Goal: Transaction & Acquisition: Purchase product/service

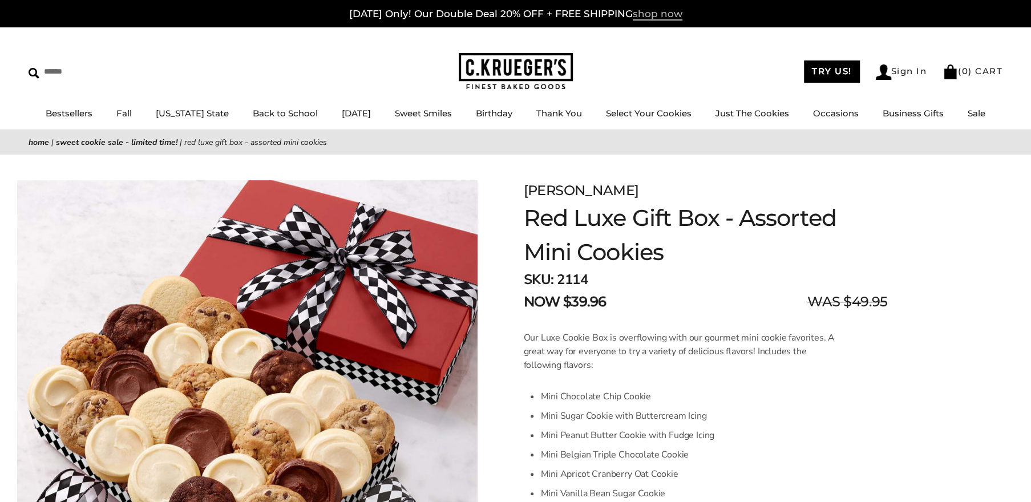
click at [668, 13] on span "shop now" at bounding box center [658, 14] width 50 height 13
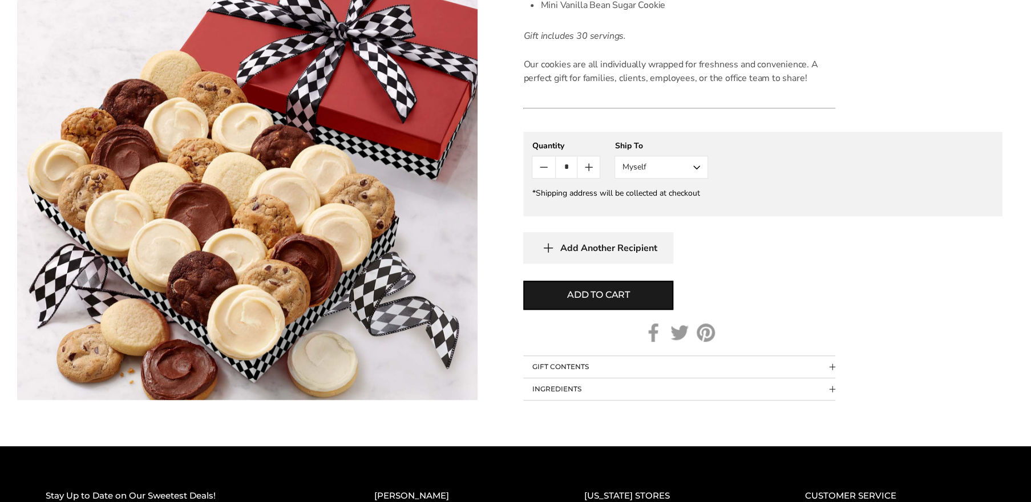
scroll to position [489, 0]
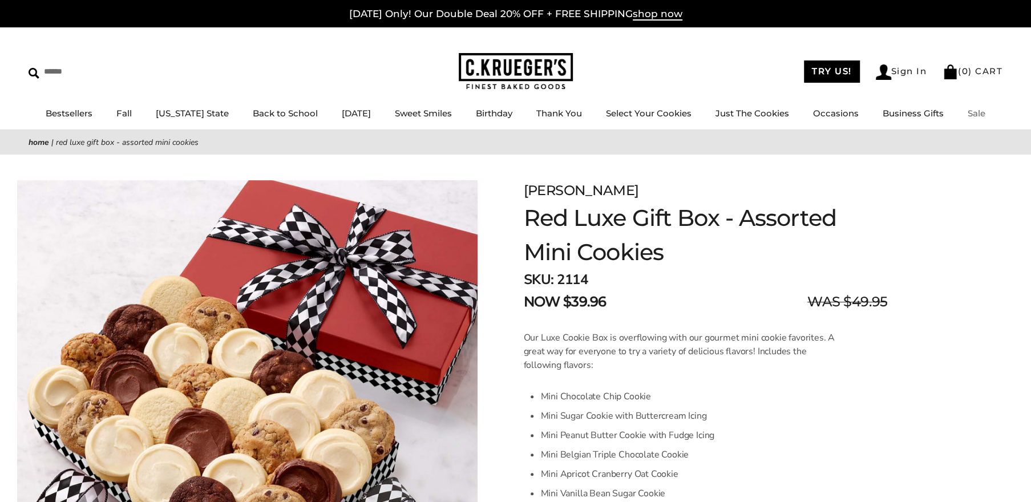
click at [968, 114] on link "Sale" at bounding box center [977, 113] width 18 height 11
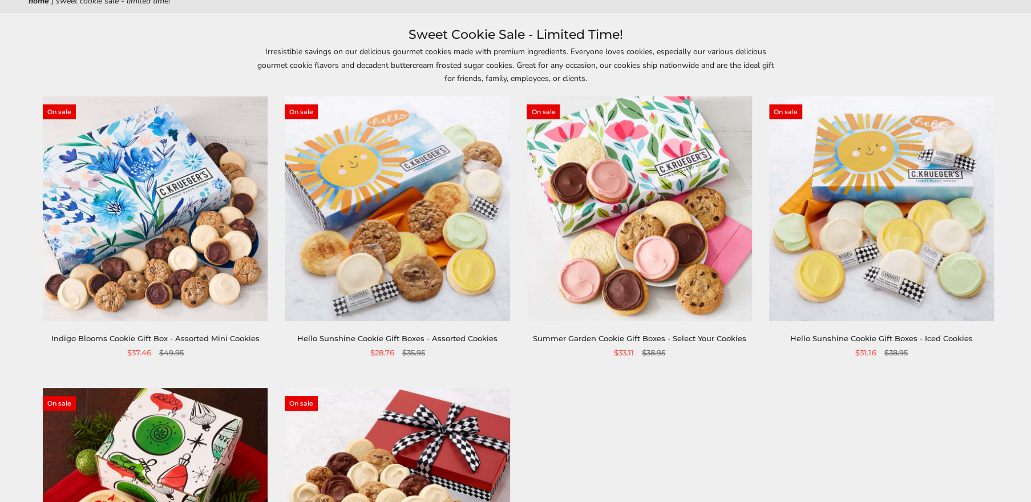
scroll to position [108, 0]
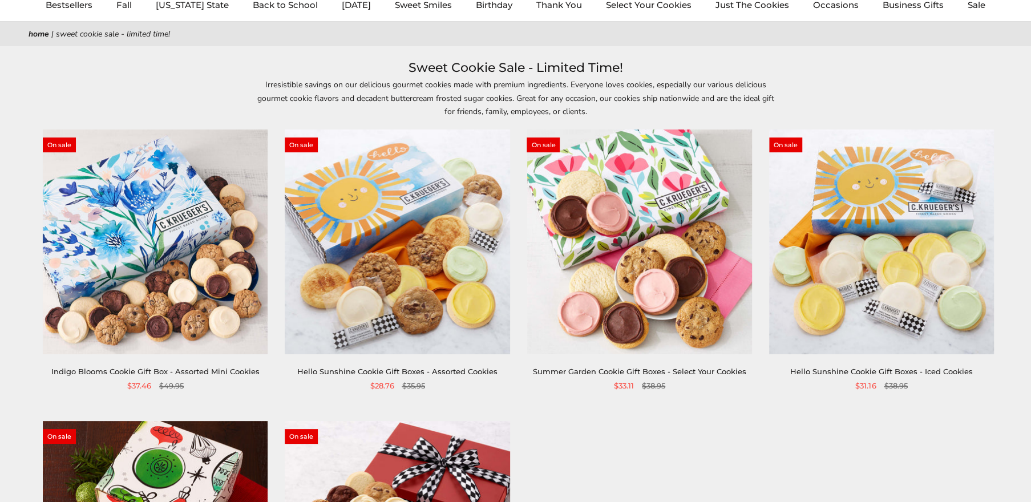
drag, startPoint x: 335, startPoint y: 228, endPoint x: 350, endPoint y: 217, distance: 18.7
click at [335, 228] on img at bounding box center [397, 242] width 225 height 225
click at [891, 268] on img at bounding box center [881, 242] width 225 height 225
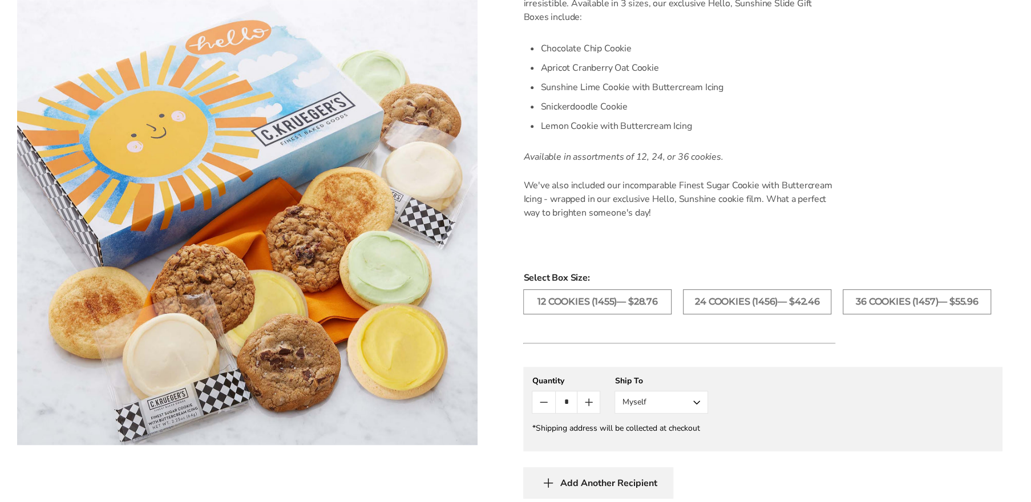
scroll to position [326, 0]
